Goal: Check status: Check status

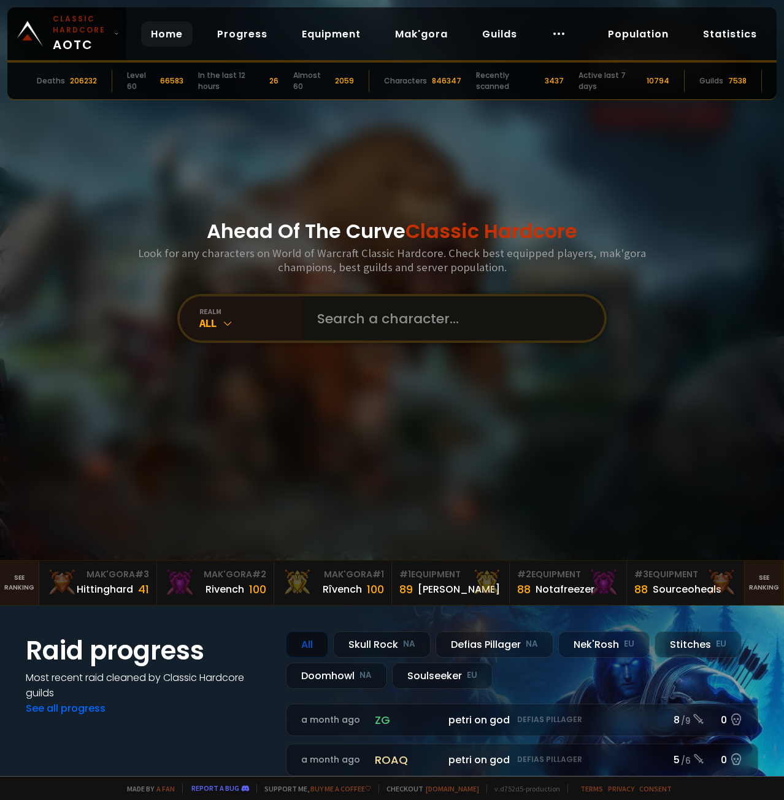
click at [455, 311] on input "text" at bounding box center [450, 318] width 280 height 44
click at [439, 333] on input "text" at bounding box center [450, 318] width 280 height 44
click at [433, 330] on input "text" at bounding box center [450, 318] width 280 height 44
paste input "Jellyfìsh"
type input "Jellyfìsh"
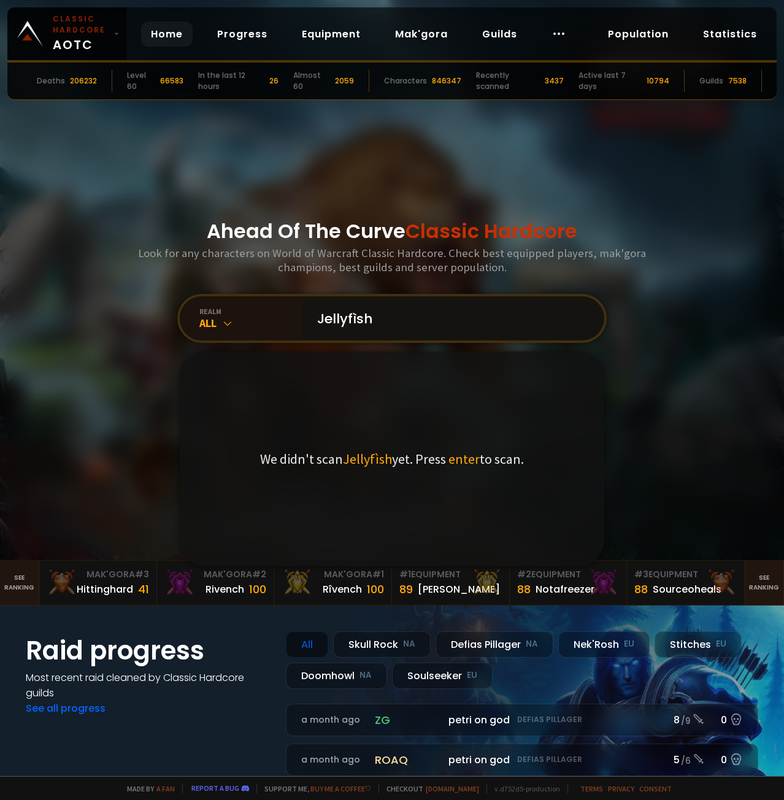
click at [376, 320] on input "Jellyfìsh" at bounding box center [450, 318] width 280 height 44
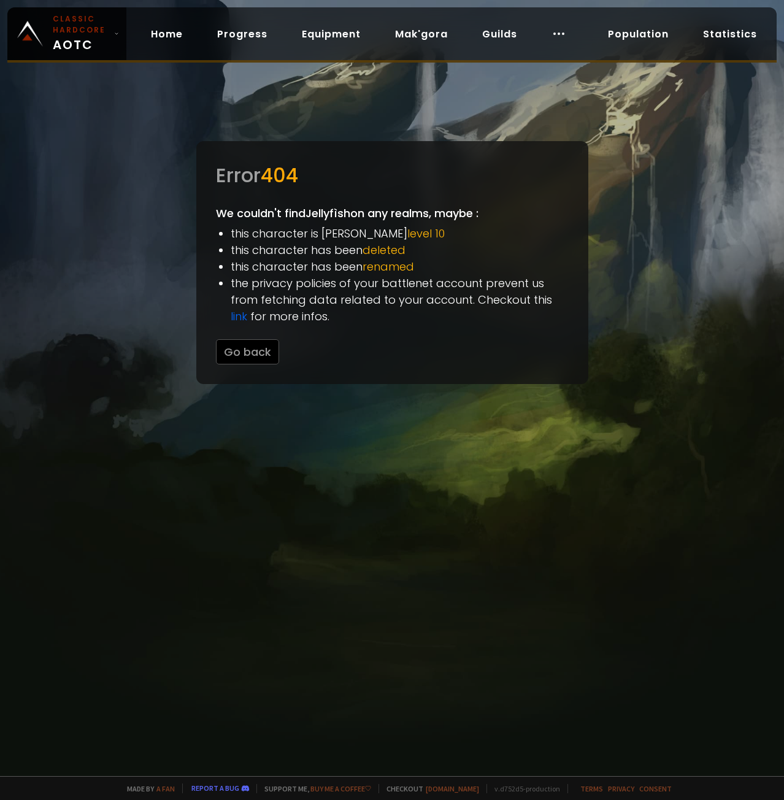
click at [408, 235] on span "level 10" at bounding box center [426, 233] width 37 height 15
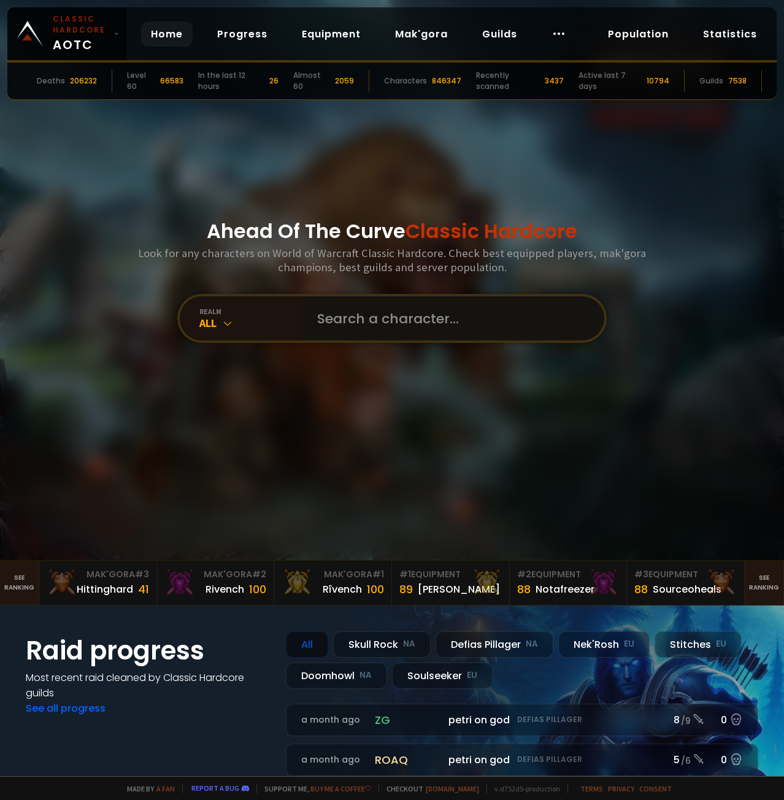
click at [398, 322] on input "text" at bounding box center [450, 318] width 280 height 44
